Goal: Task Accomplishment & Management: Use online tool/utility

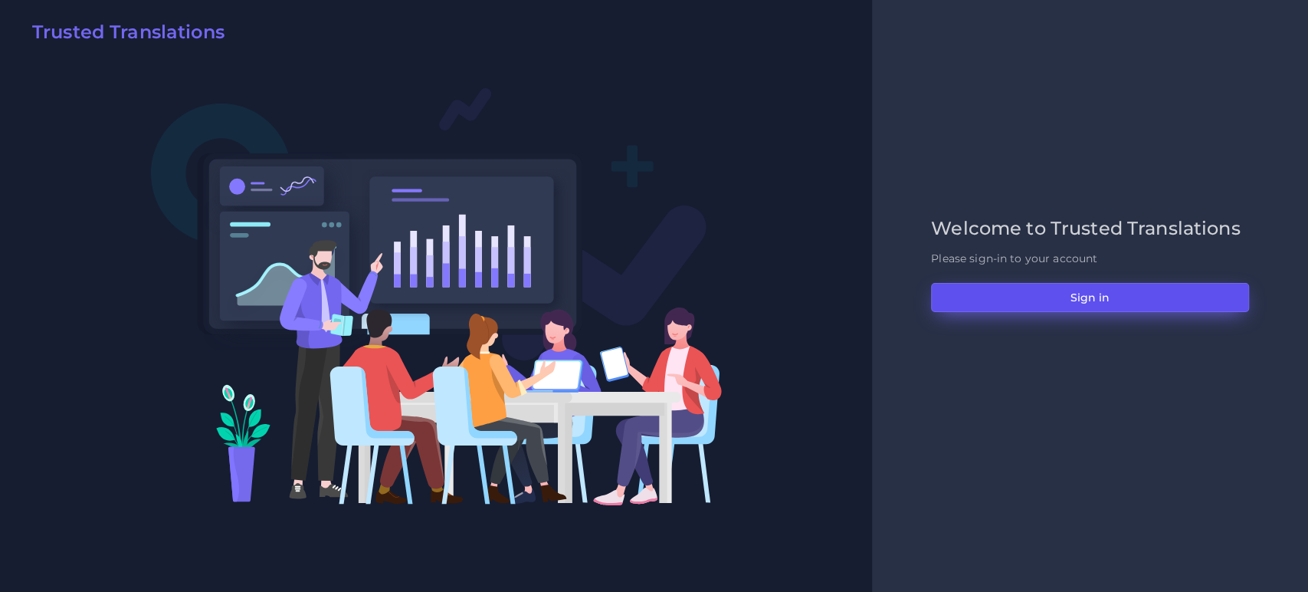
click at [1036, 286] on button "Sign in" at bounding box center [1090, 297] width 318 height 29
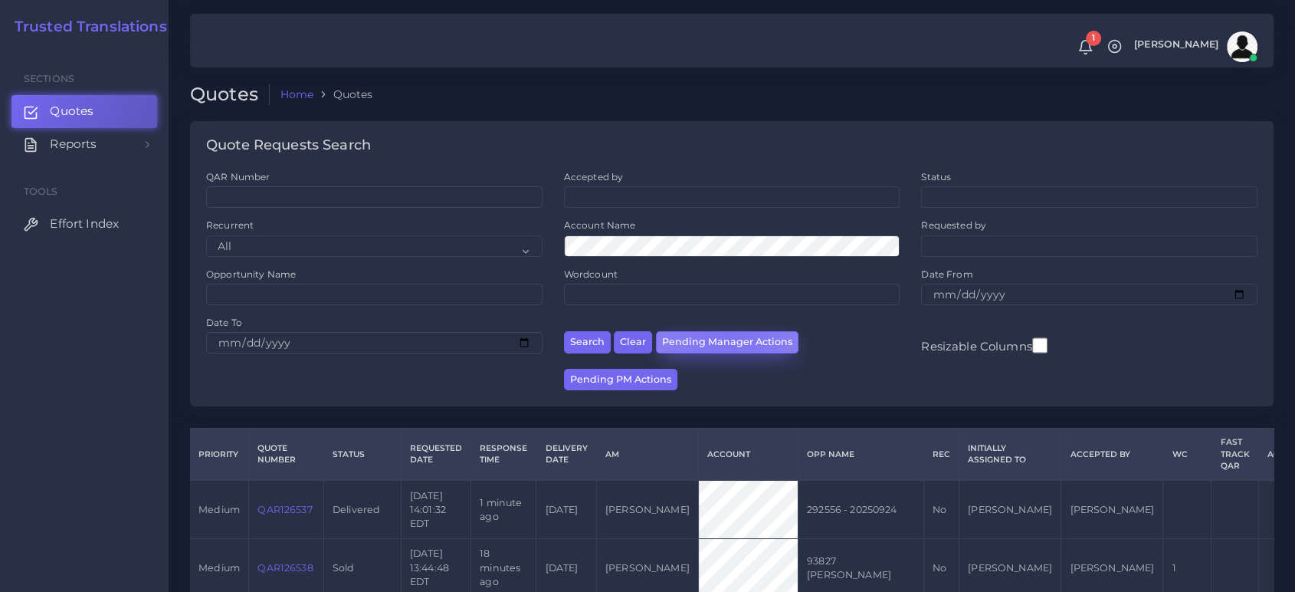
click at [726, 337] on button "Pending Manager Actions" at bounding box center [727, 342] width 143 height 22
select select "awaiting_manager_initial_review"
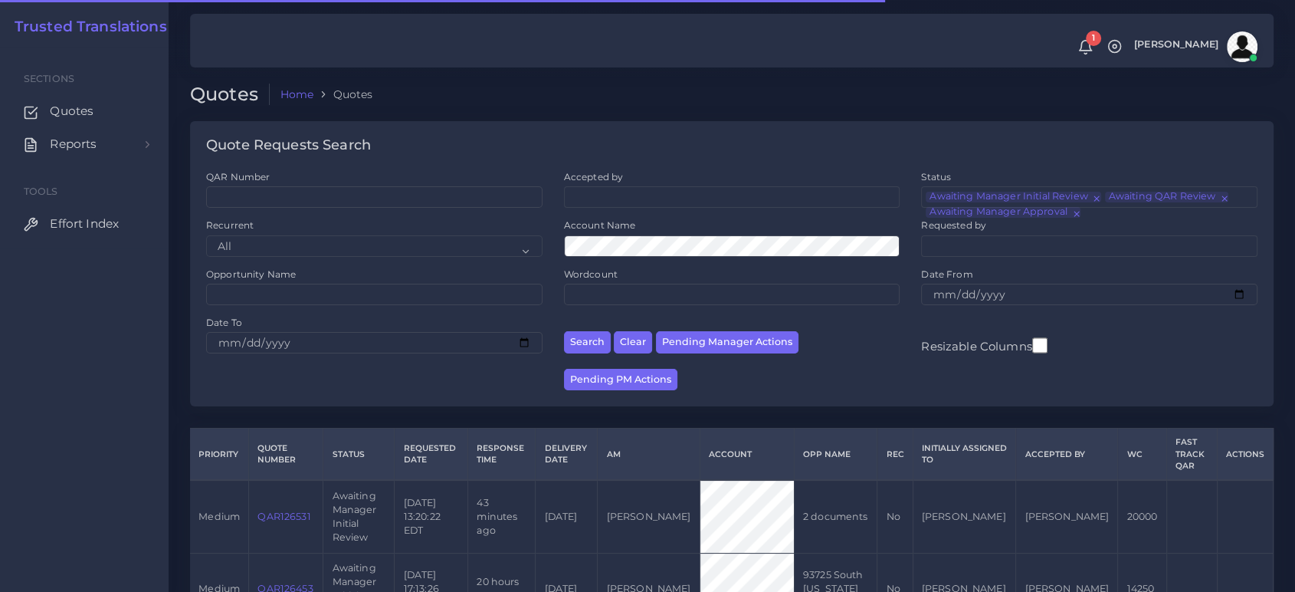
scroll to position [107, 0]
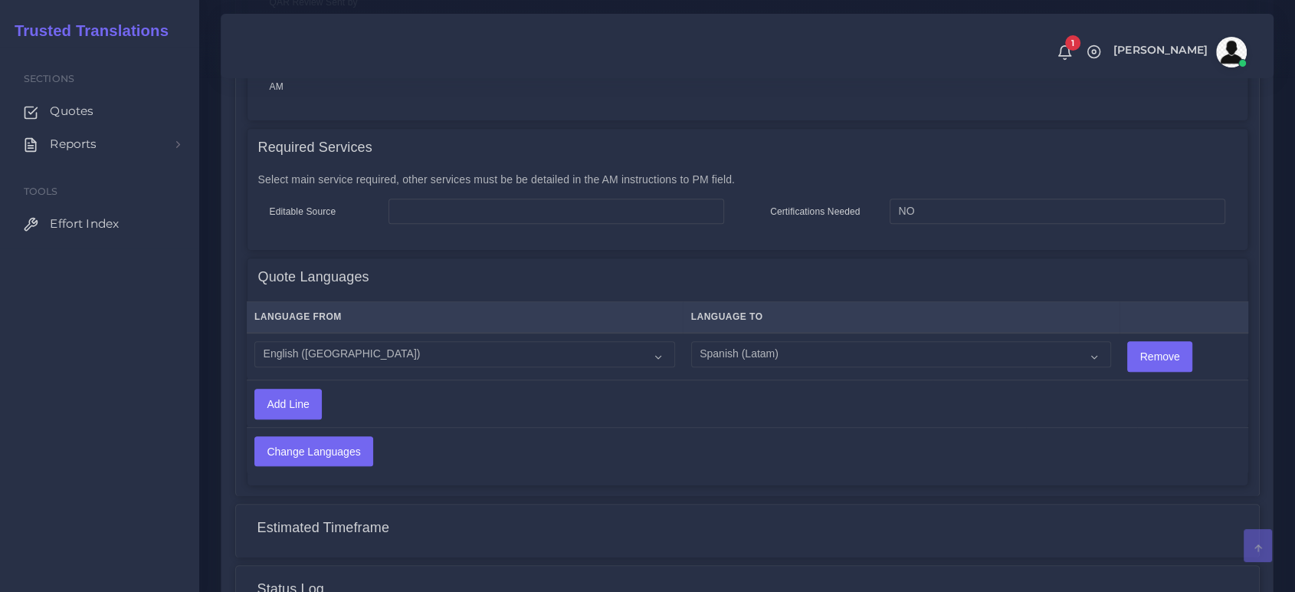
scroll to position [939, 0]
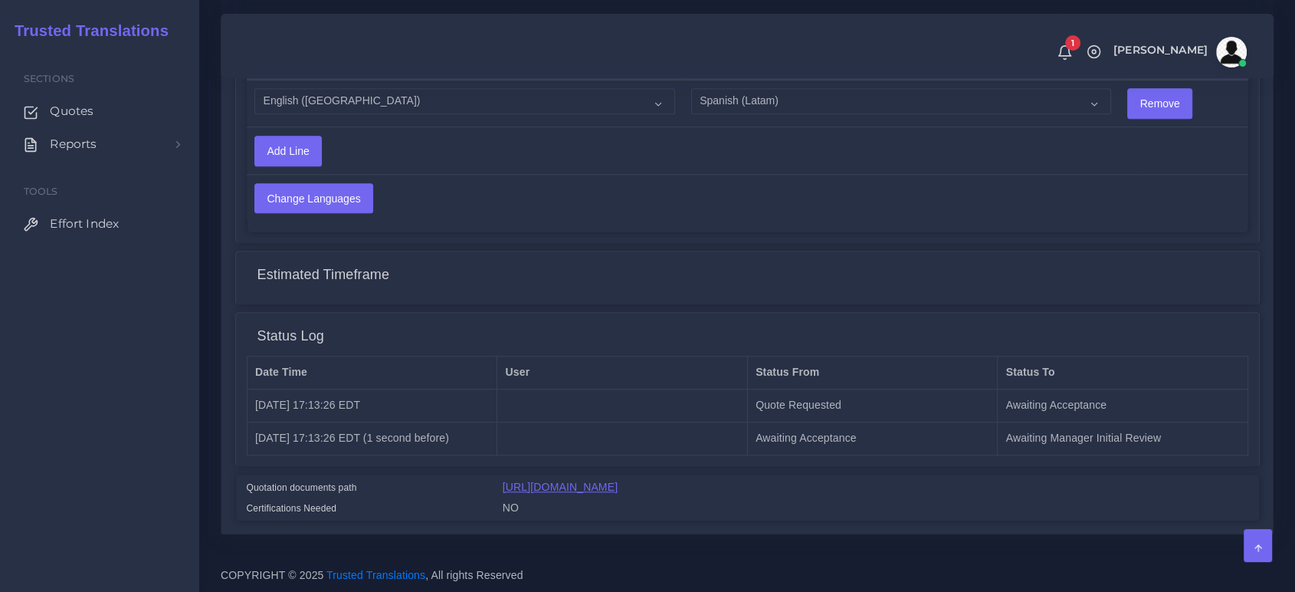
click at [564, 480] on link "https://workdrive.zoho.com/fgoh3e43b1a1fe2124b65bedd7c3c51a0e040/teams/fgoh3e43…" at bounding box center [560, 486] width 115 height 12
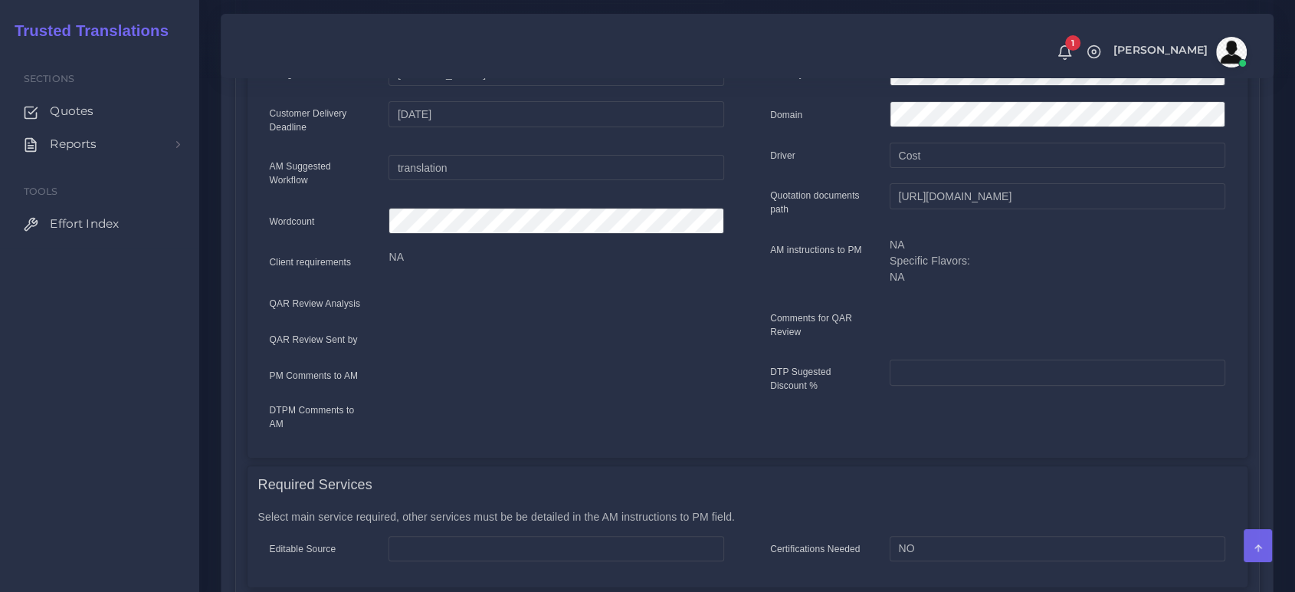
scroll to position [0, 0]
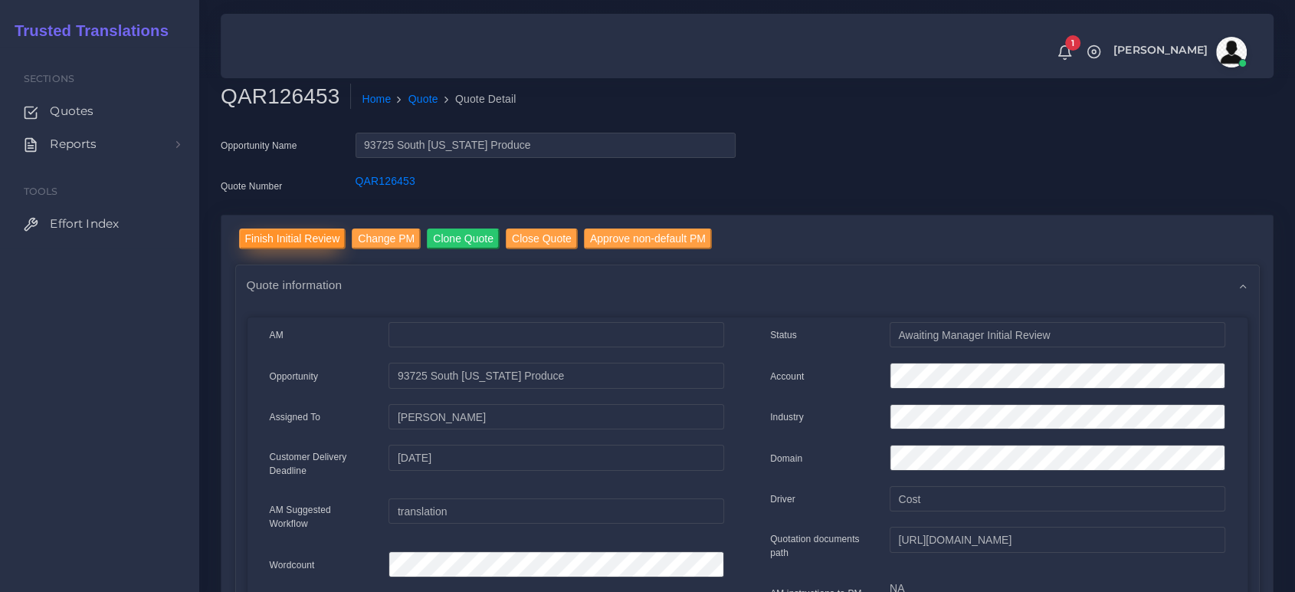
click at [300, 238] on input "Finish Initial Review" at bounding box center [292, 238] width 107 height 21
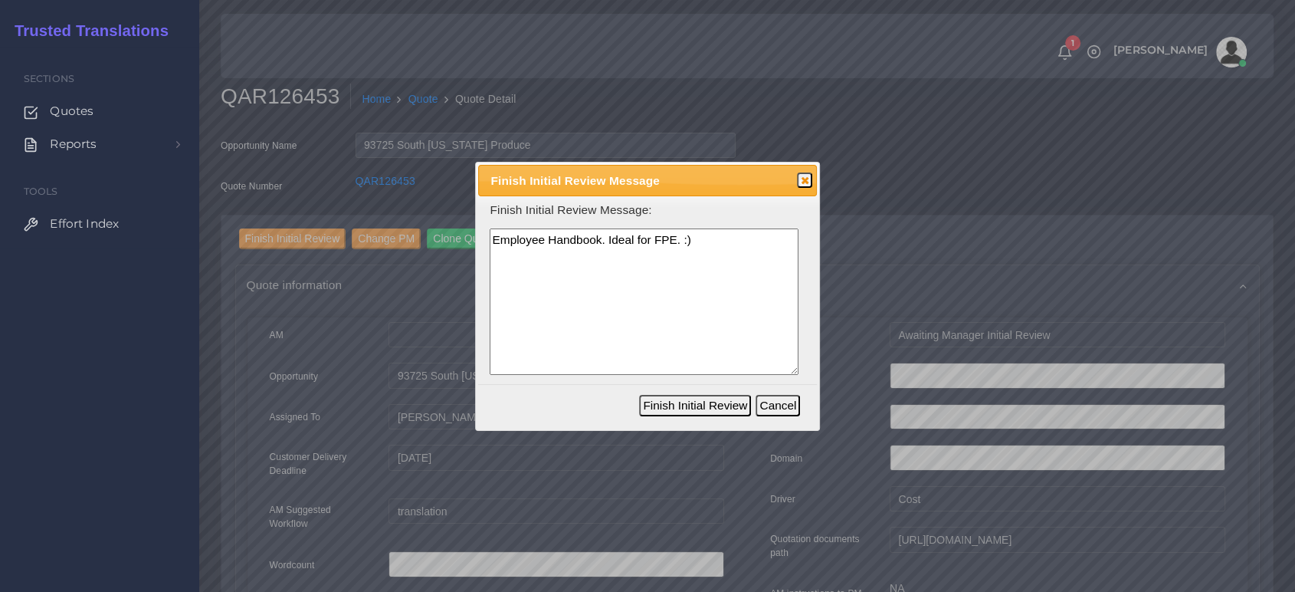
type textarea "Employee Handbook. Ideal for FPE. :)"
drag, startPoint x: 670, startPoint y: 392, endPoint x: 683, endPoint y: 404, distance: 17.4
click at [673, 394] on div "Finish Initial Review Cancel" at bounding box center [721, 404] width 165 height 33
click at [690, 415] on div "Finish Initial Review Cancel" at bounding box center [721, 404] width 165 height 33
click at [696, 403] on button "Finish Initial Review" at bounding box center [695, 405] width 112 height 21
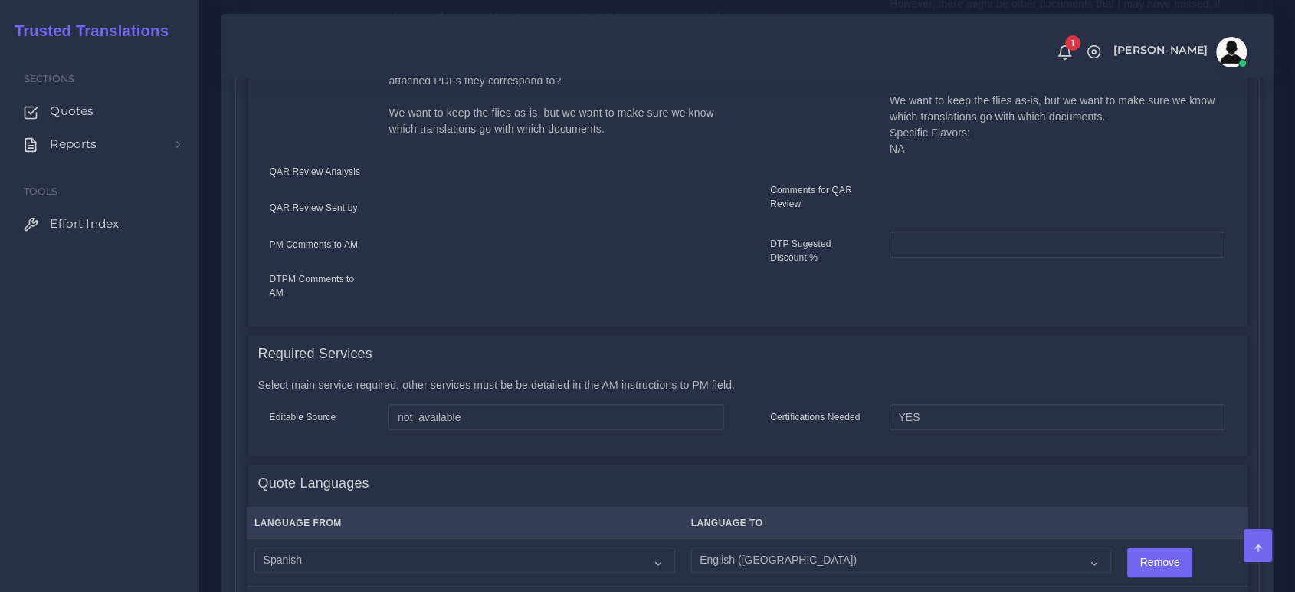
scroll to position [1106, 0]
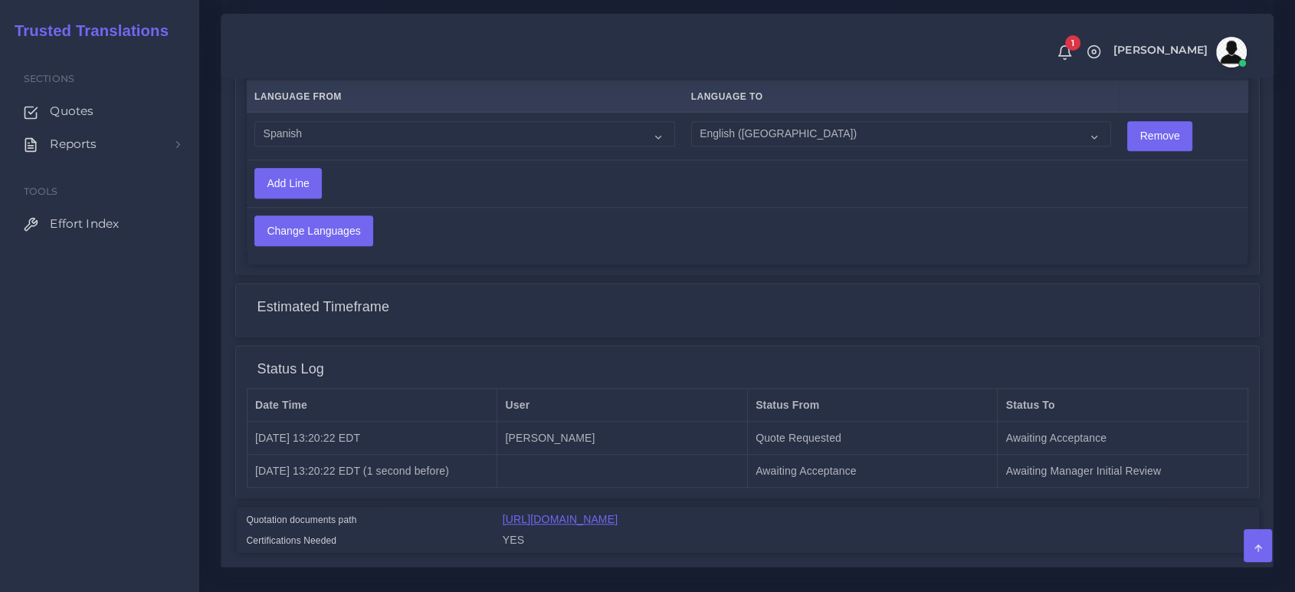
click at [618, 513] on link "[URL][DOMAIN_NAME]" at bounding box center [560, 519] width 115 height 12
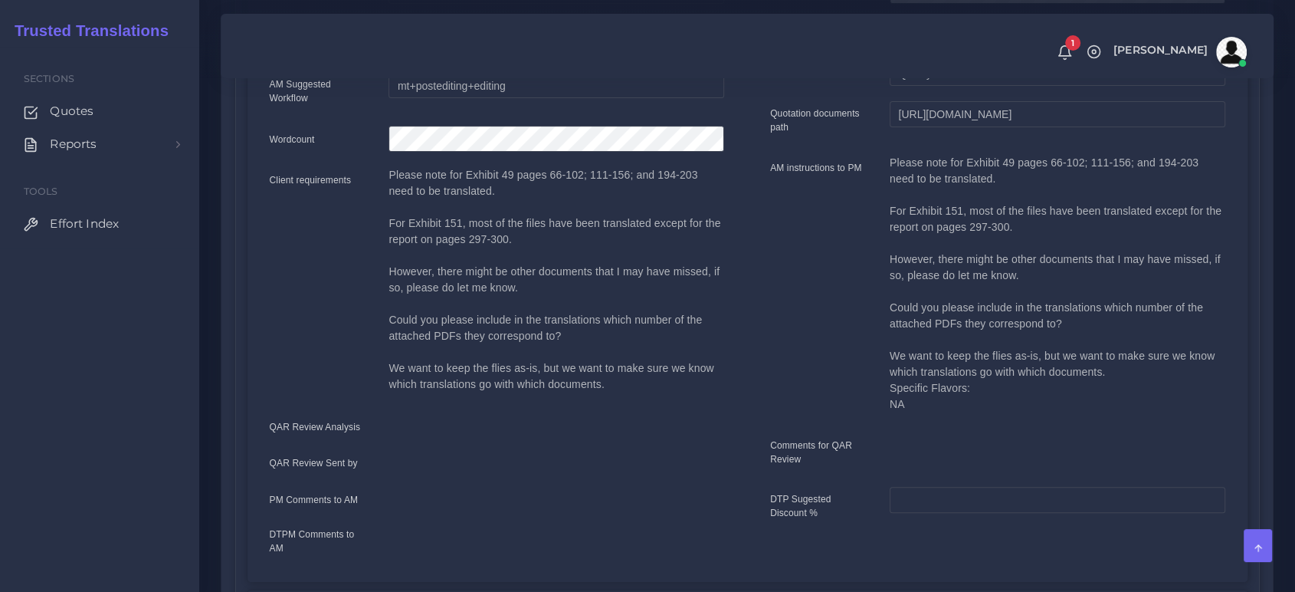
scroll to position [0, 0]
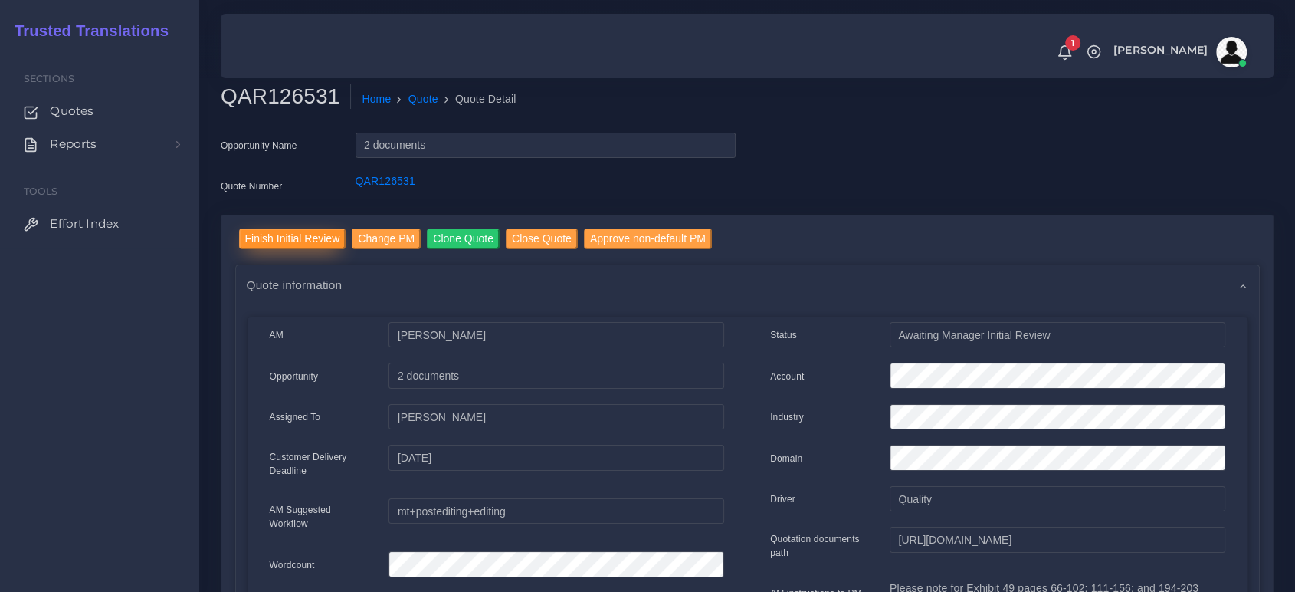
click at [294, 237] on input "Finish Initial Review" at bounding box center [292, 238] width 107 height 21
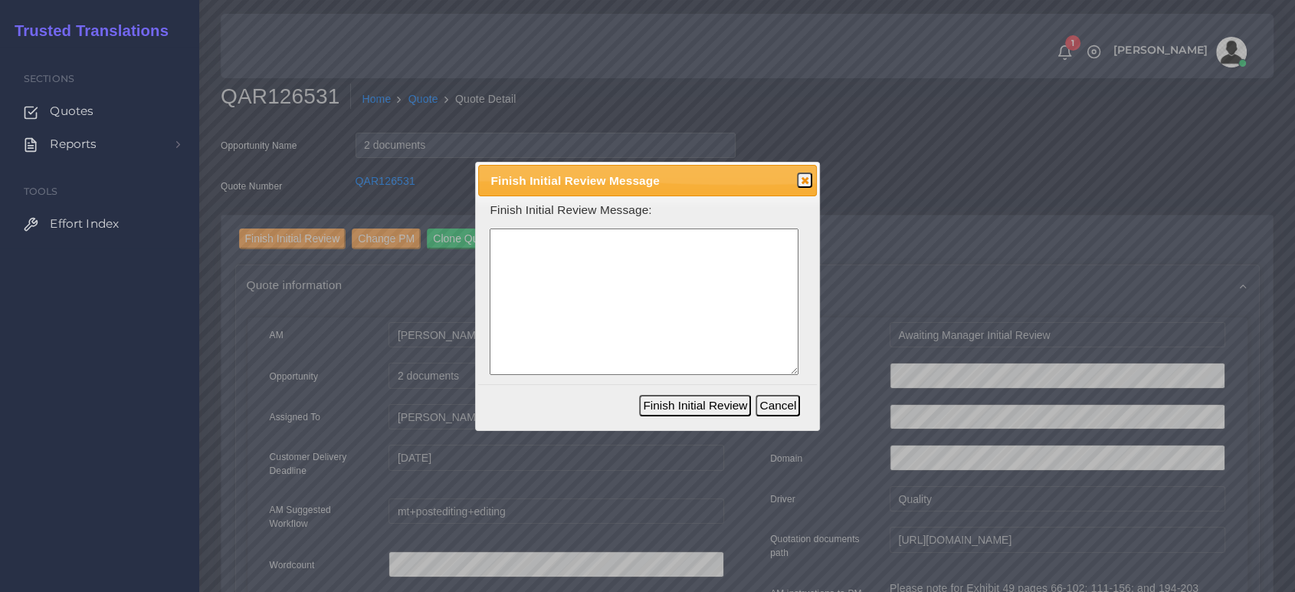
click at [566, 264] on textarea at bounding box center [644, 301] width 309 height 146
paste textarea "generated from editable source. Please review the conversion and confirm TM lev…"
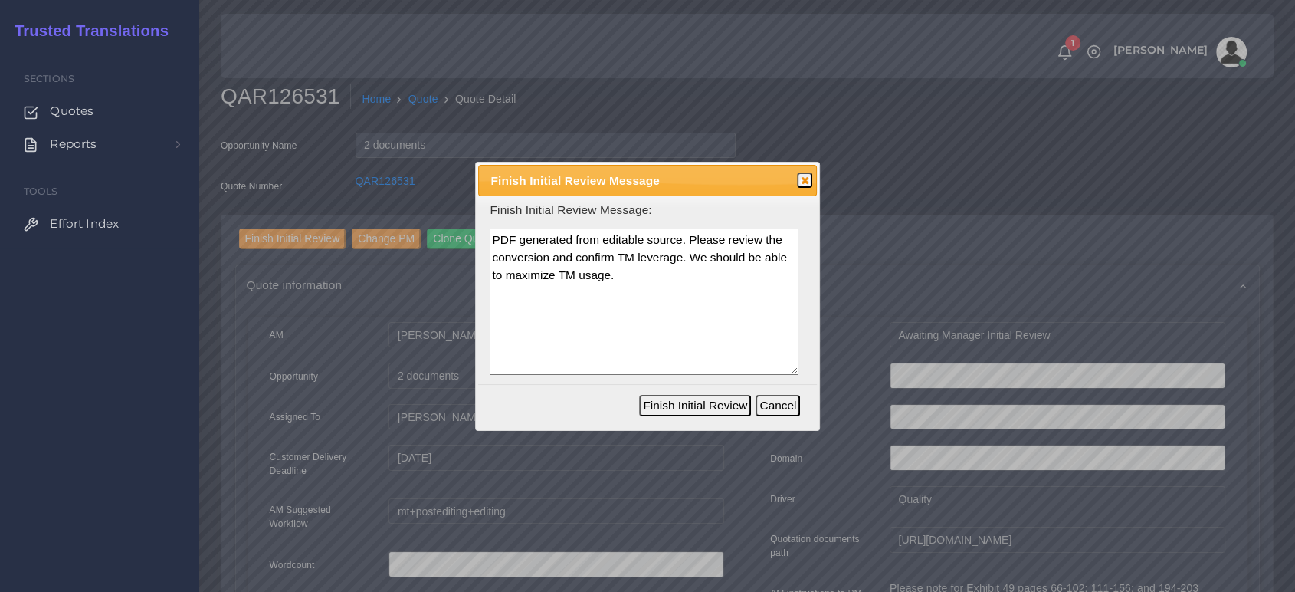
type textarea "PDF generated from editable source. Please review the conversion and confirm TM…"
click at [699, 401] on button "Finish Initial Review" at bounding box center [695, 405] width 112 height 21
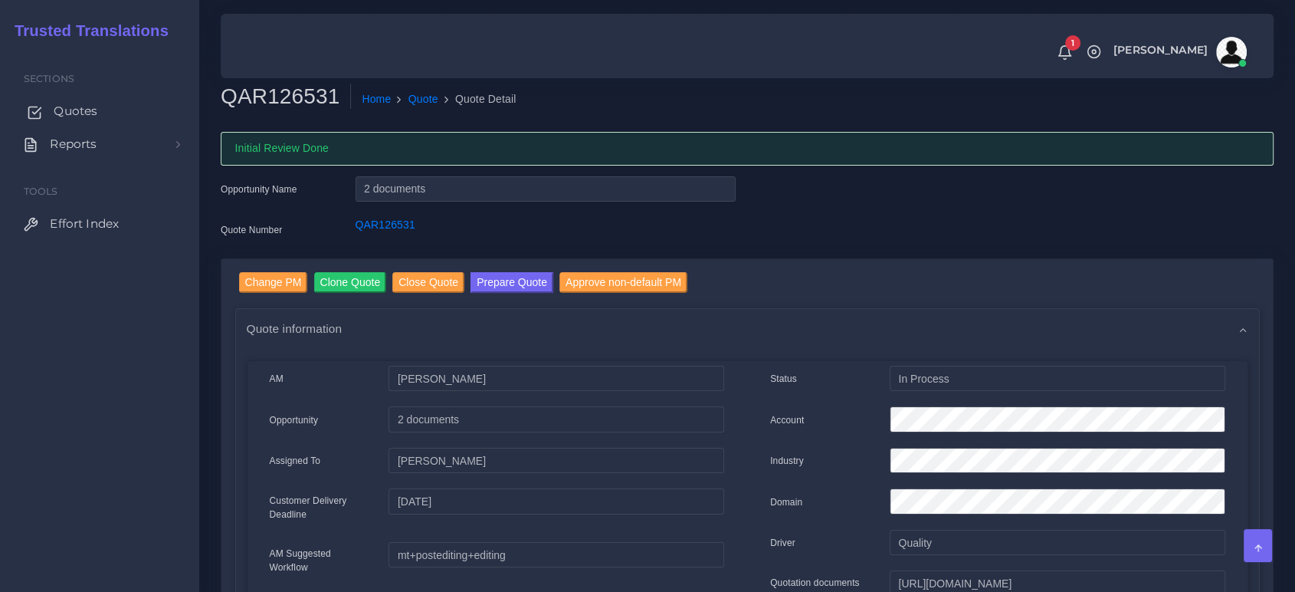
click at [90, 110] on span "Quotes" at bounding box center [76, 111] width 44 height 17
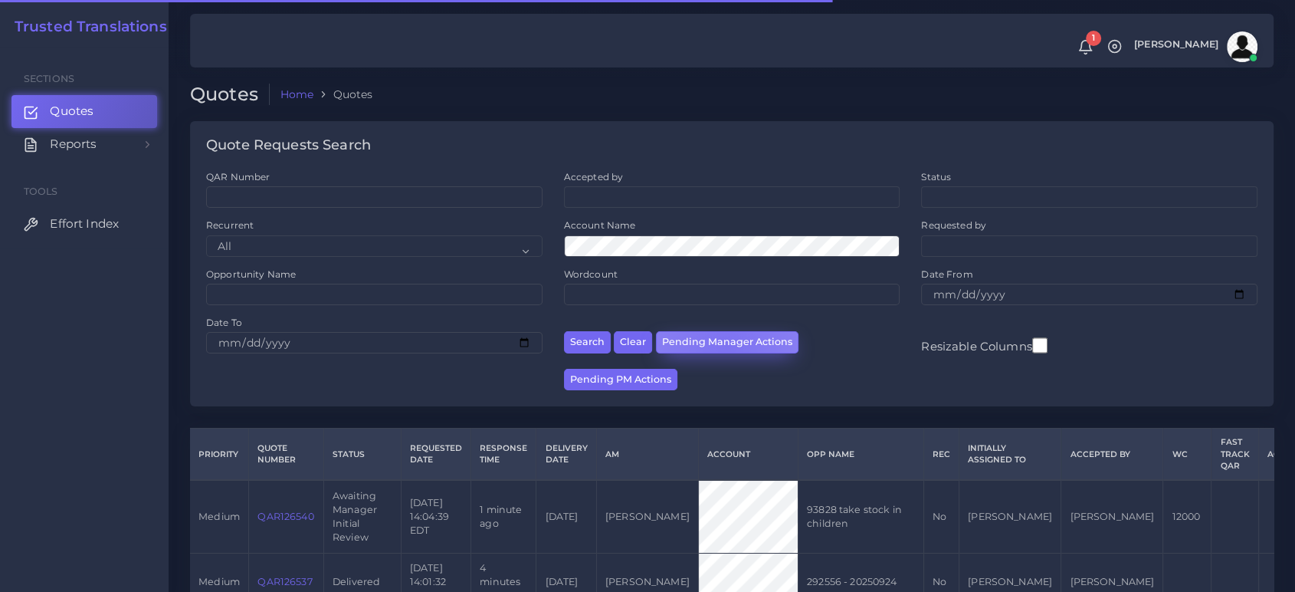
click at [723, 349] on button "Pending Manager Actions" at bounding box center [727, 342] width 143 height 22
select select "awaiting_manager_initial_review"
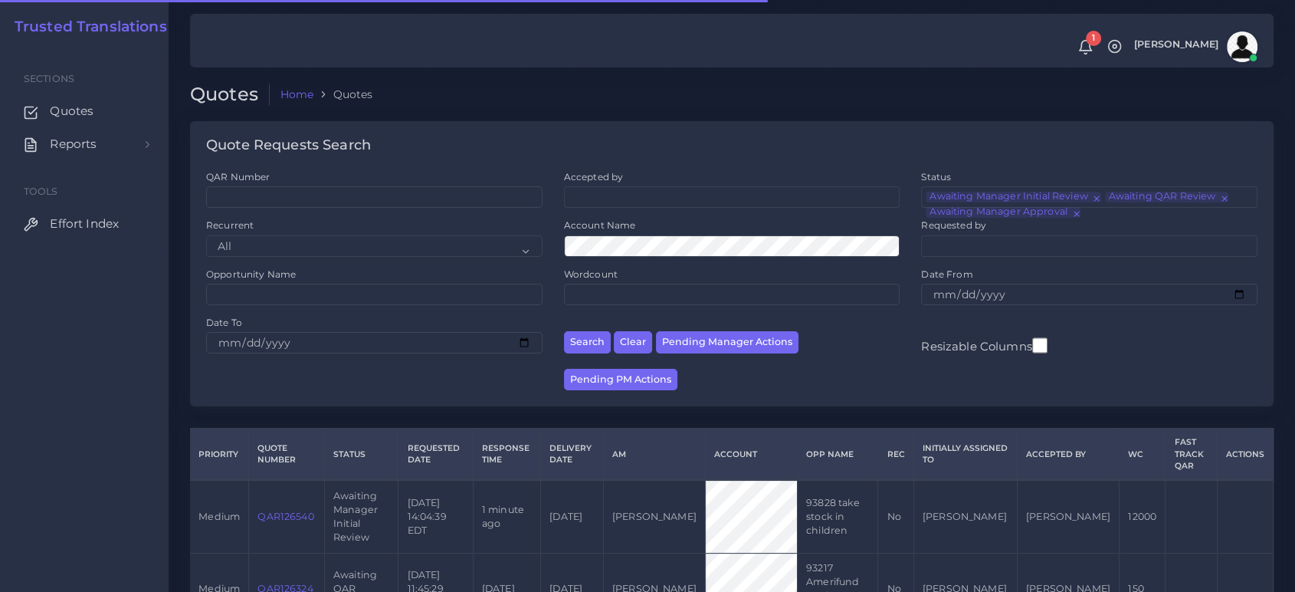
scroll to position [49, 0]
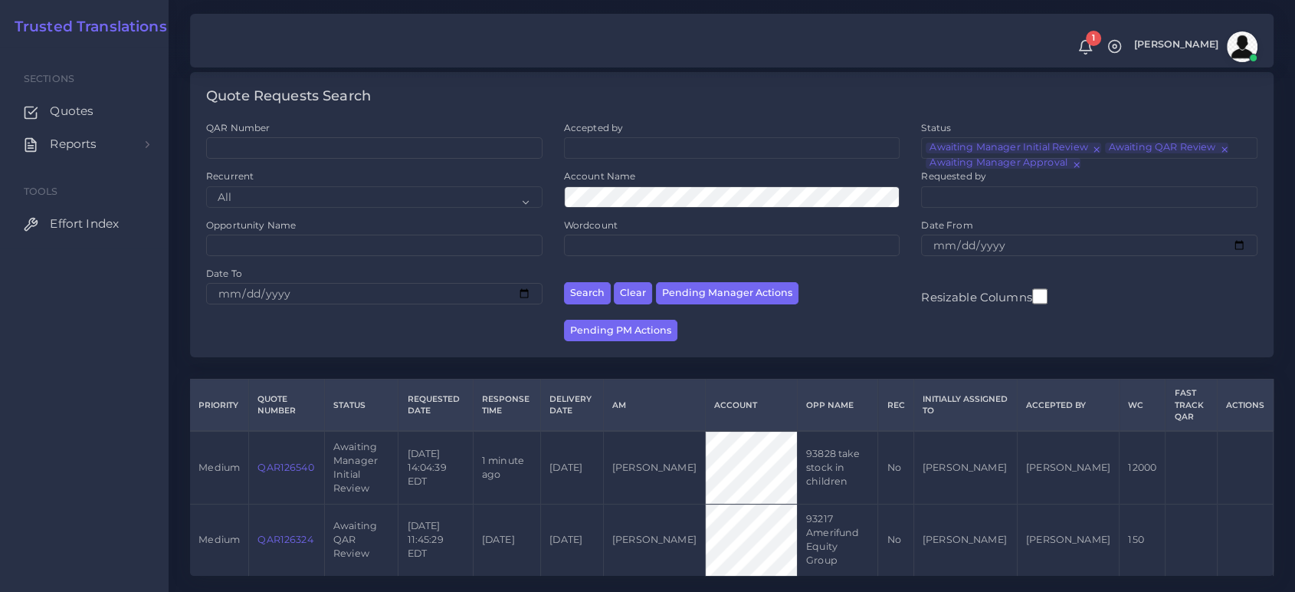
click at [286, 467] on link "QAR126540" at bounding box center [285, 466] width 56 height 11
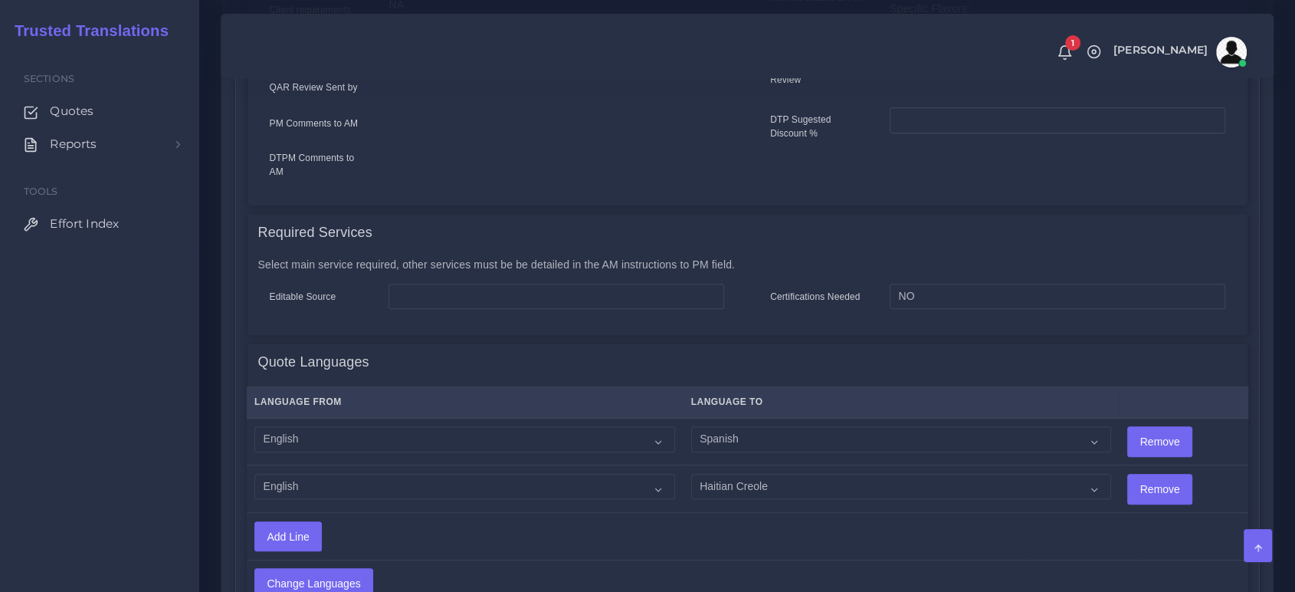
scroll to position [936, 0]
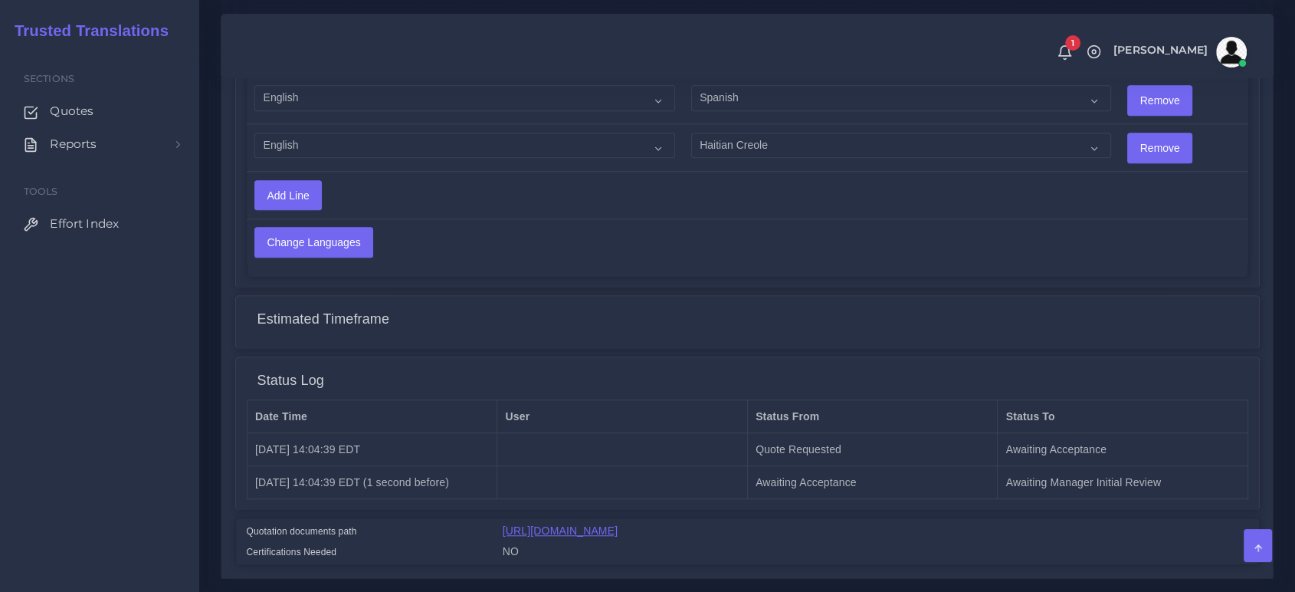
click at [618, 529] on link "[URL][DOMAIN_NAME]" at bounding box center [560, 530] width 115 height 12
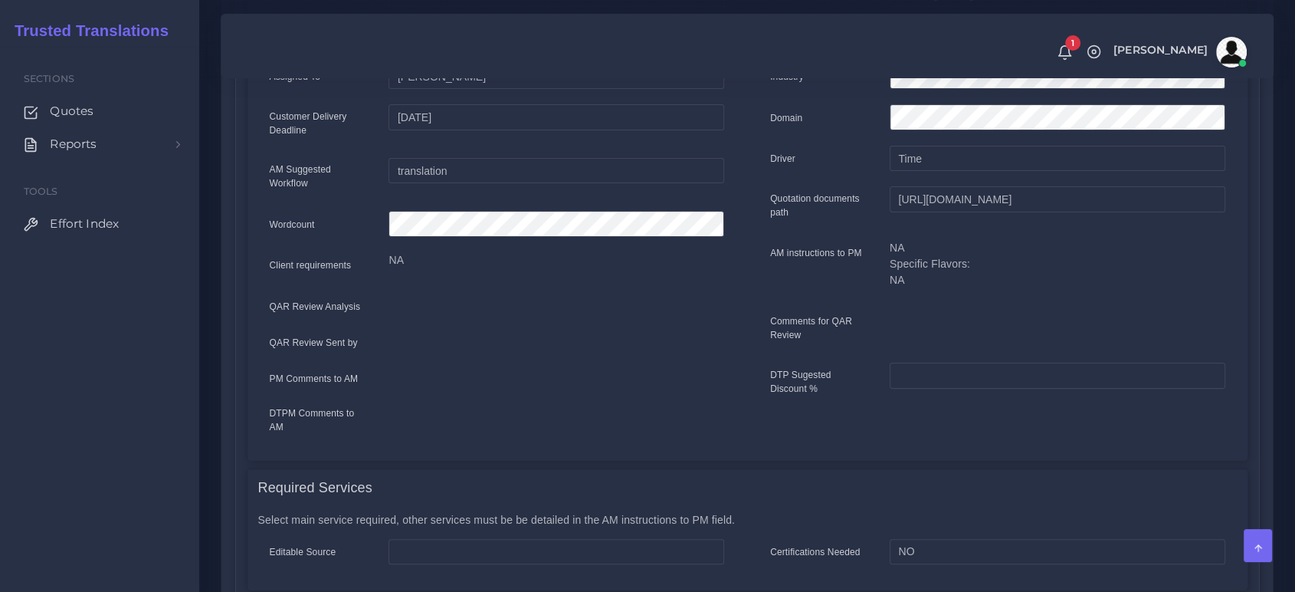
scroll to position [0, 0]
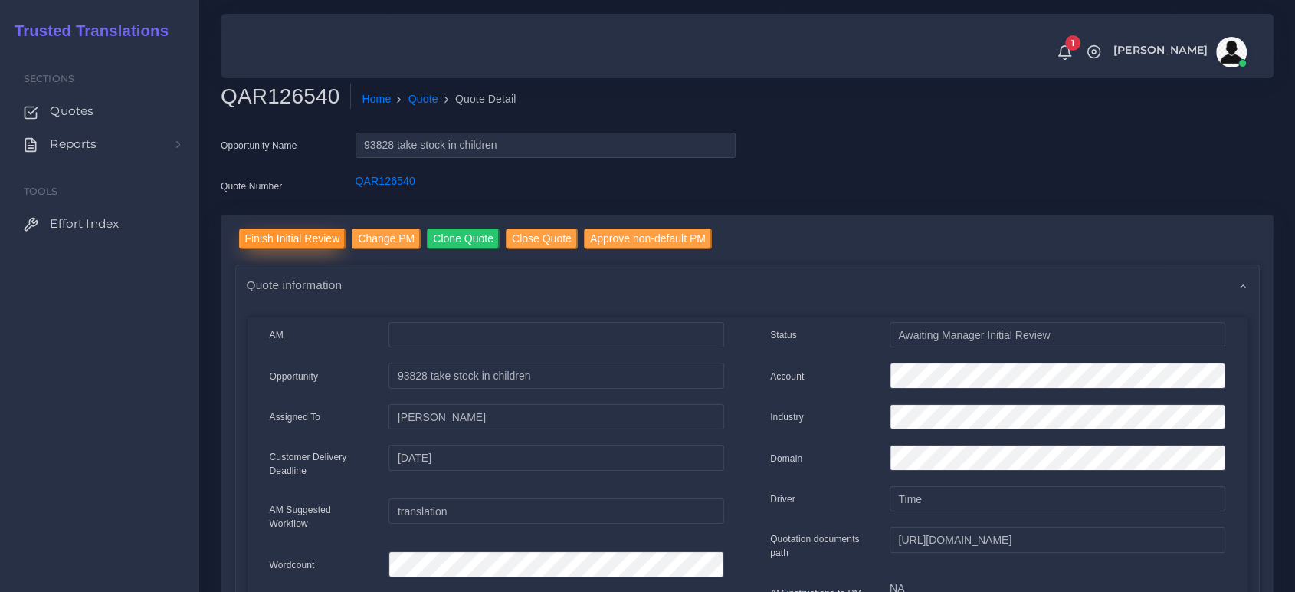
click at [283, 239] on input "Finish Initial Review" at bounding box center [292, 238] width 107 height 21
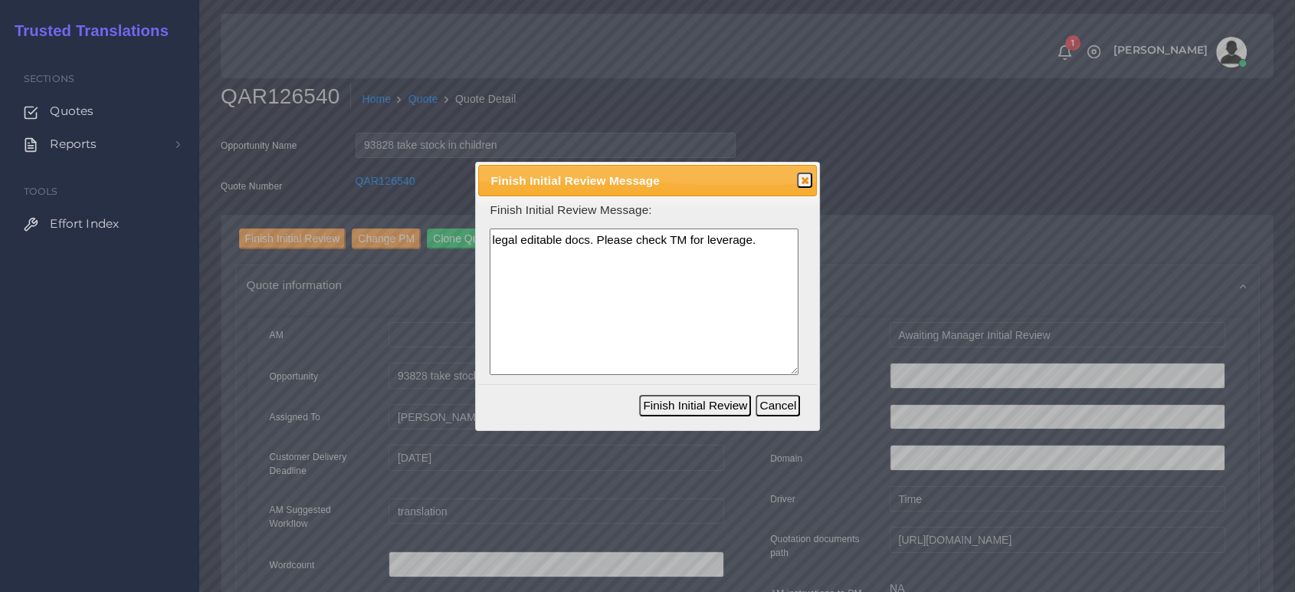
type textarea "legal editable docs. Please check TM for leverage."
click at [667, 403] on button "Finish Initial Review" at bounding box center [695, 405] width 112 height 21
